Goal: Navigation & Orientation: Find specific page/section

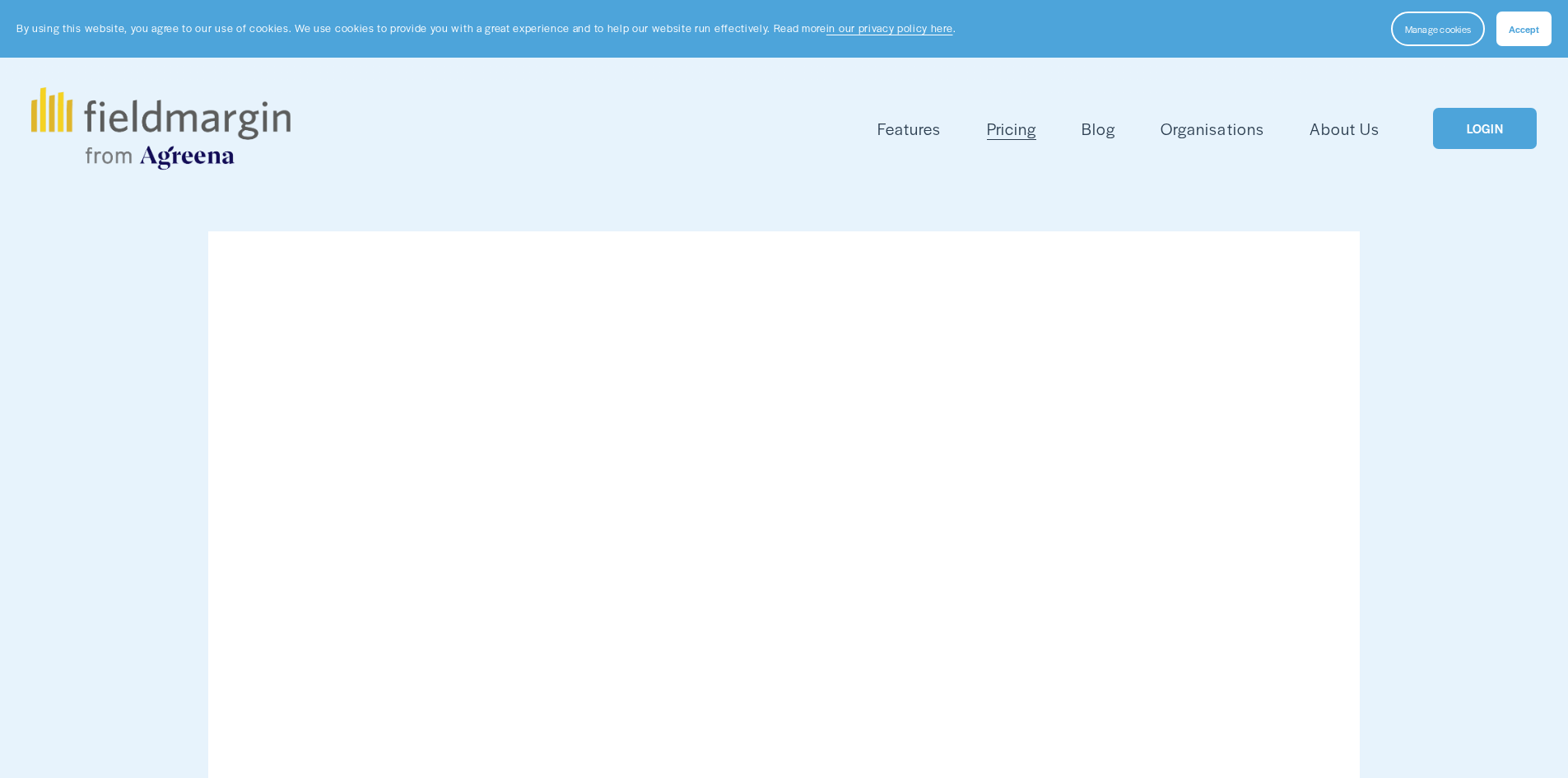
click at [1484, 85] on div "Skip to Content Features Mapping" at bounding box center [784, 128] width 1568 height 141
click at [1489, 111] on link "LOGIN" at bounding box center [1484, 128] width 104 height 42
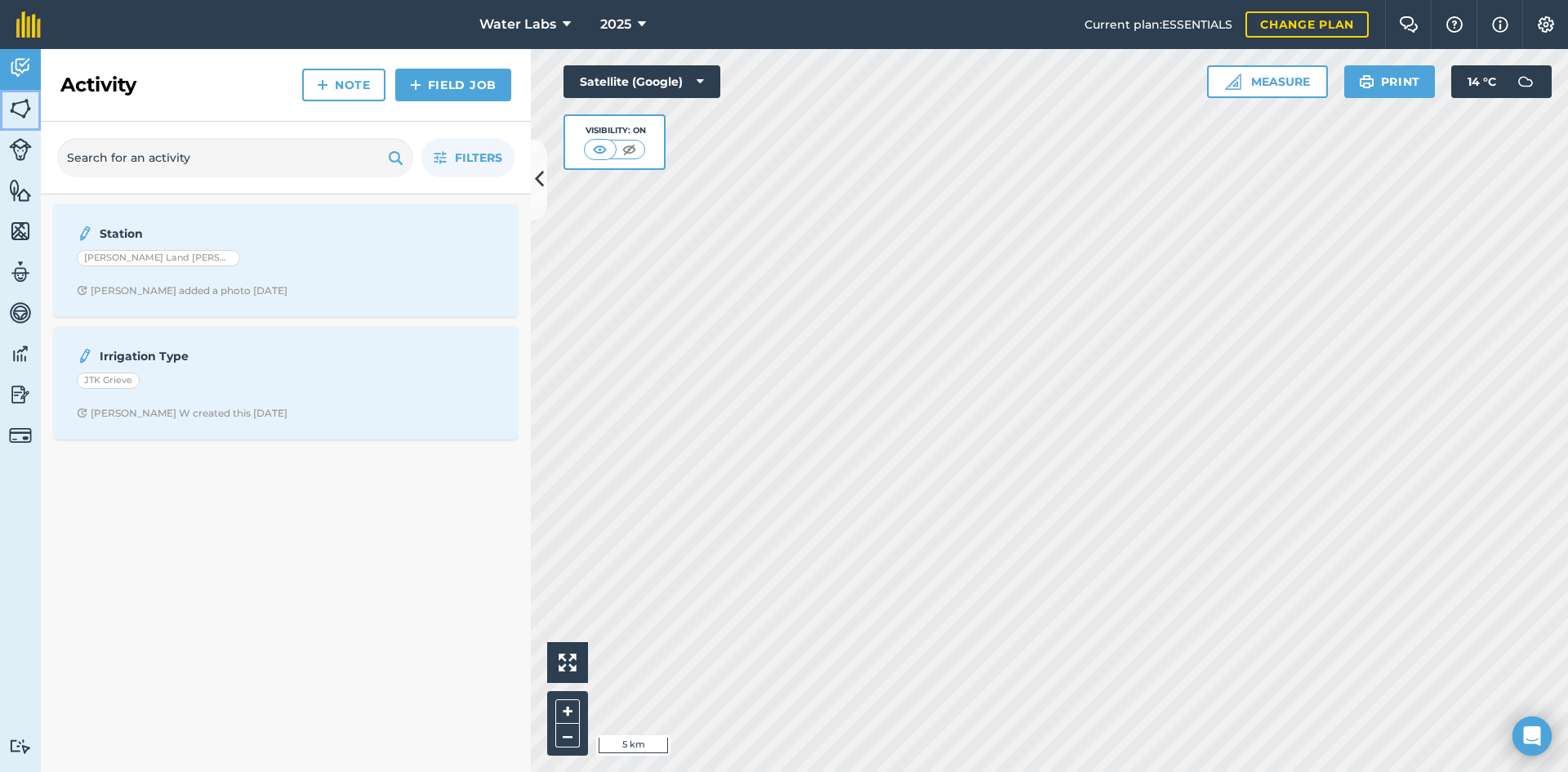
click at [21, 104] on img at bounding box center [20, 108] width 23 height 25
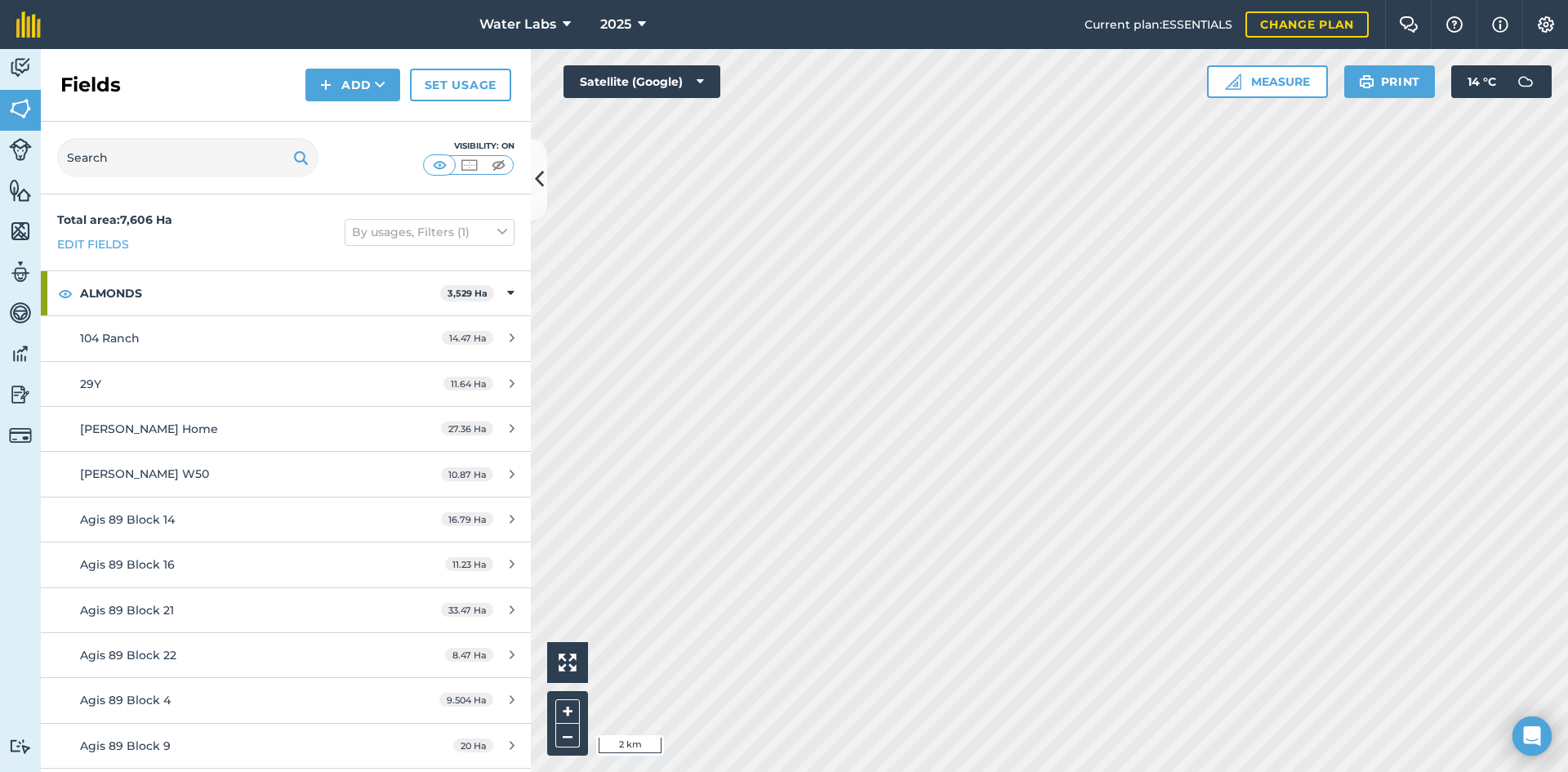
click at [940, 771] on html "Water Labs 2025 Current plan : ESSENTIALS Change plan Farm Chat Help Info Setti…" at bounding box center [784, 386] width 1568 height 772
